Goal: Transaction & Acquisition: Book appointment/travel/reservation

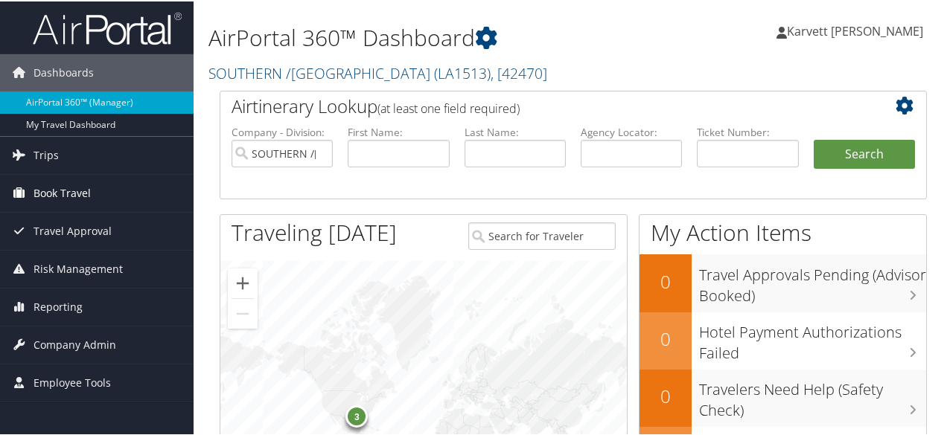
click at [74, 196] on span "Book Travel" at bounding box center [61, 191] width 57 height 37
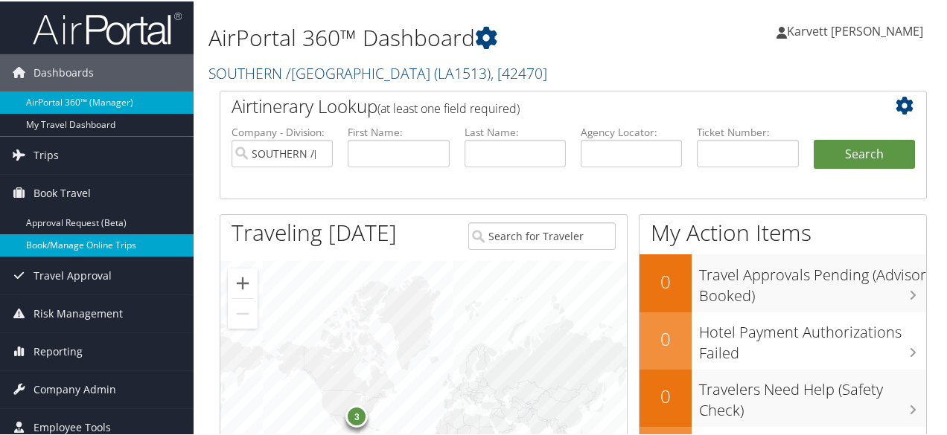
click at [85, 252] on link "Book/Manage Online Trips" at bounding box center [96, 244] width 193 height 22
click at [110, 249] on link "Book/Manage Online Trips" at bounding box center [96, 244] width 193 height 22
